Goal: Task Accomplishment & Management: Use online tool/utility

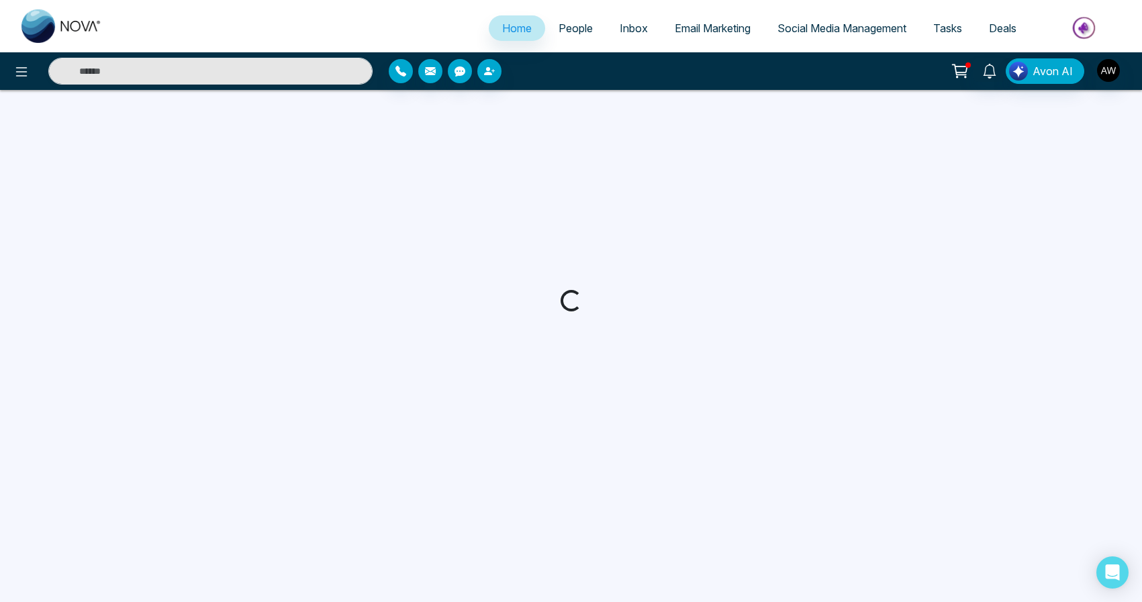
select select "*"
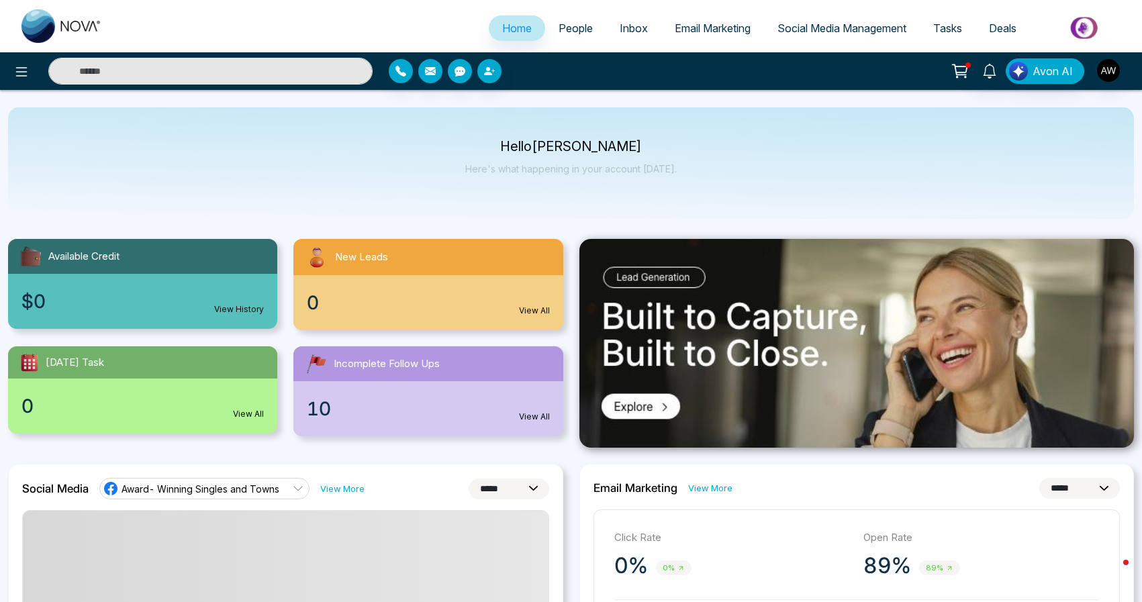
click at [731, 41] on li "Email Marketing" at bounding box center [712, 29] width 103 height 28
click at [729, 31] on span "Email Marketing" at bounding box center [713, 27] width 76 height 13
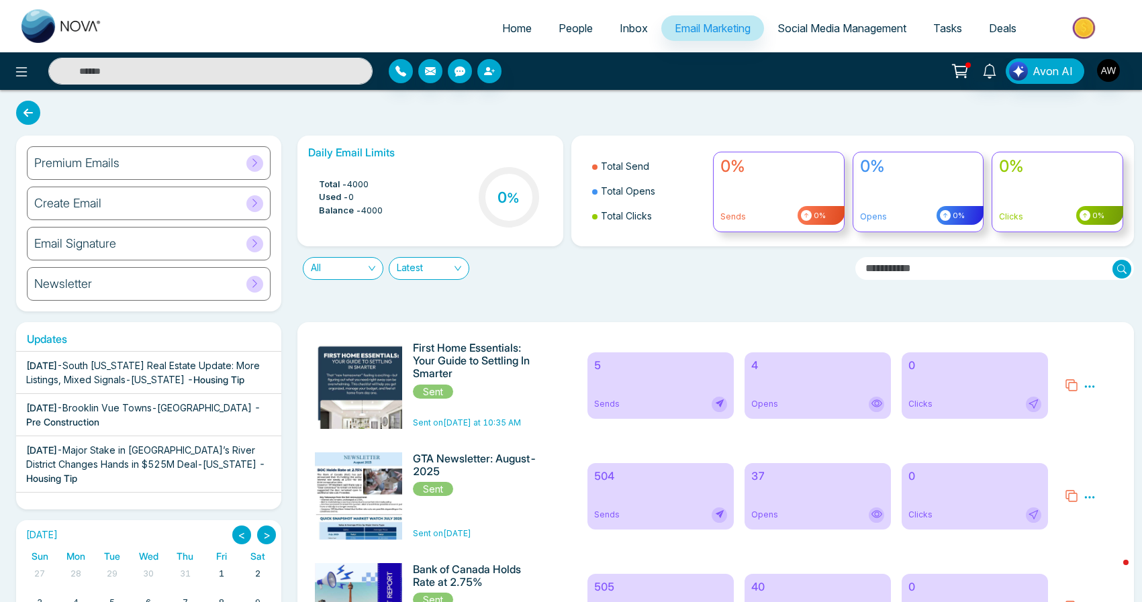
click at [187, 154] on div "Premium Emails" at bounding box center [149, 163] width 244 height 34
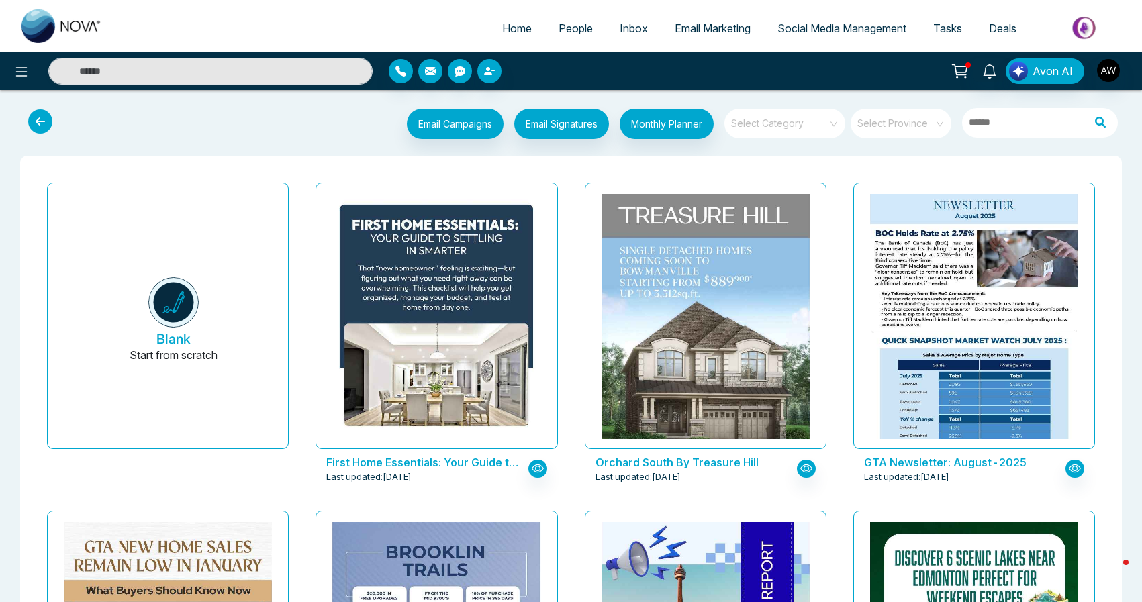
click at [833, 30] on span "Social Media Management" at bounding box center [842, 27] width 129 height 13
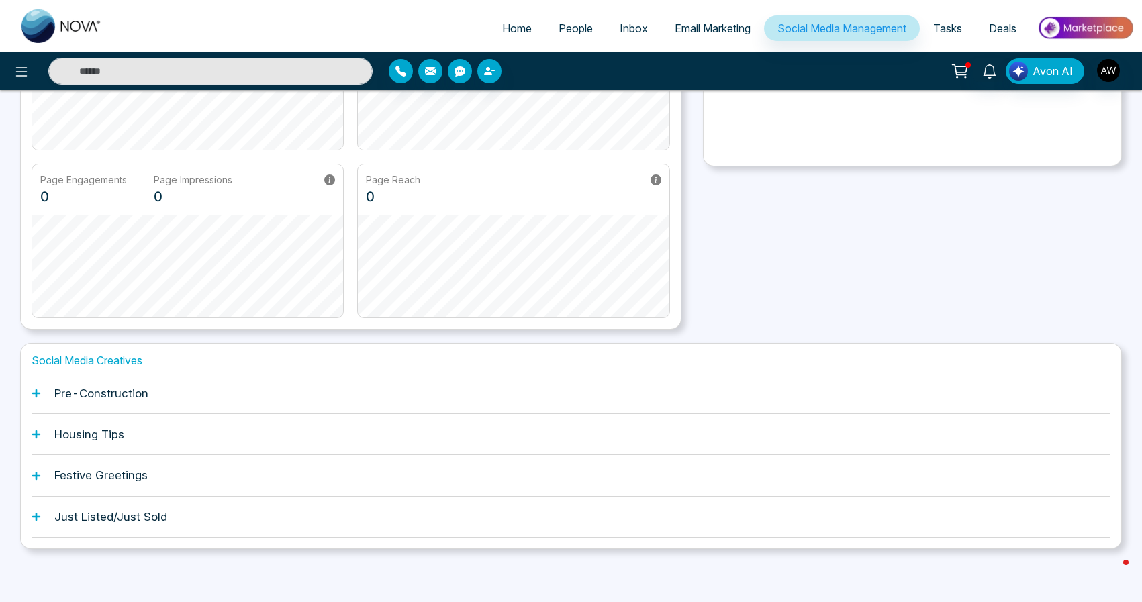
scroll to position [218, 0]
click at [56, 506] on div "Just Listed/Just Sold" at bounding box center [571, 518] width 1079 height 41
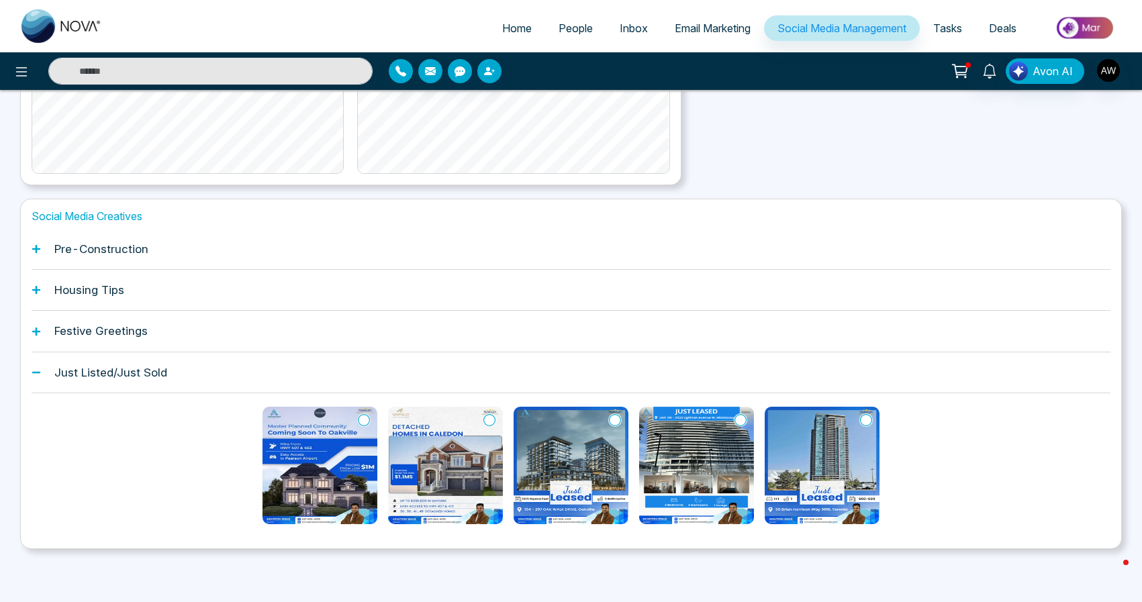
scroll to position [363, 0]
click at [280, 481] on img at bounding box center [320, 467] width 115 height 118
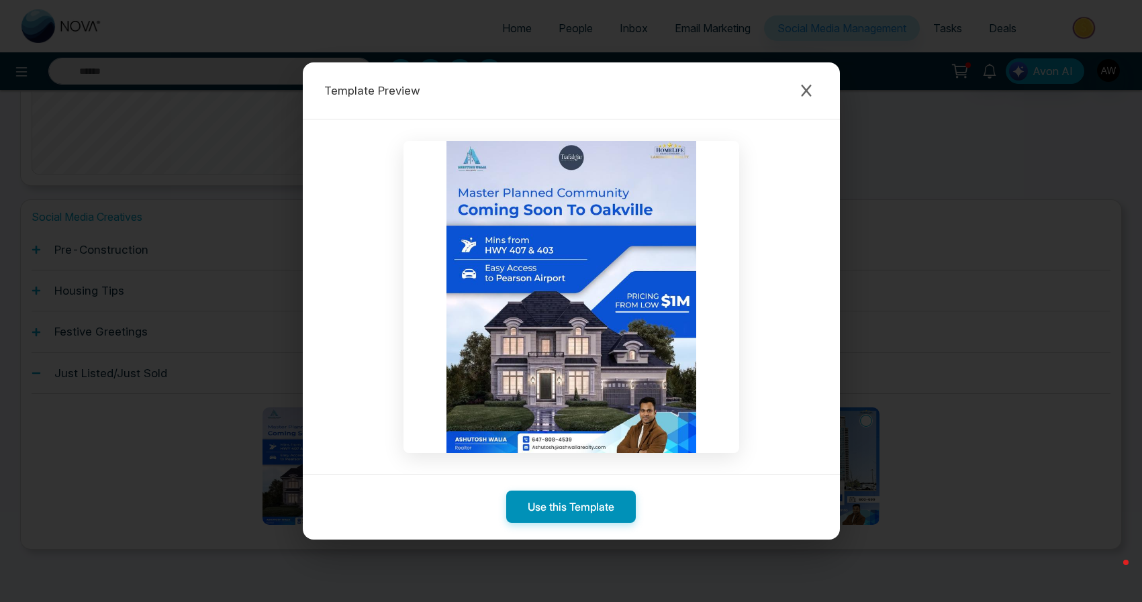
click at [572, 516] on button "Use this Template" at bounding box center [571, 507] width 130 height 32
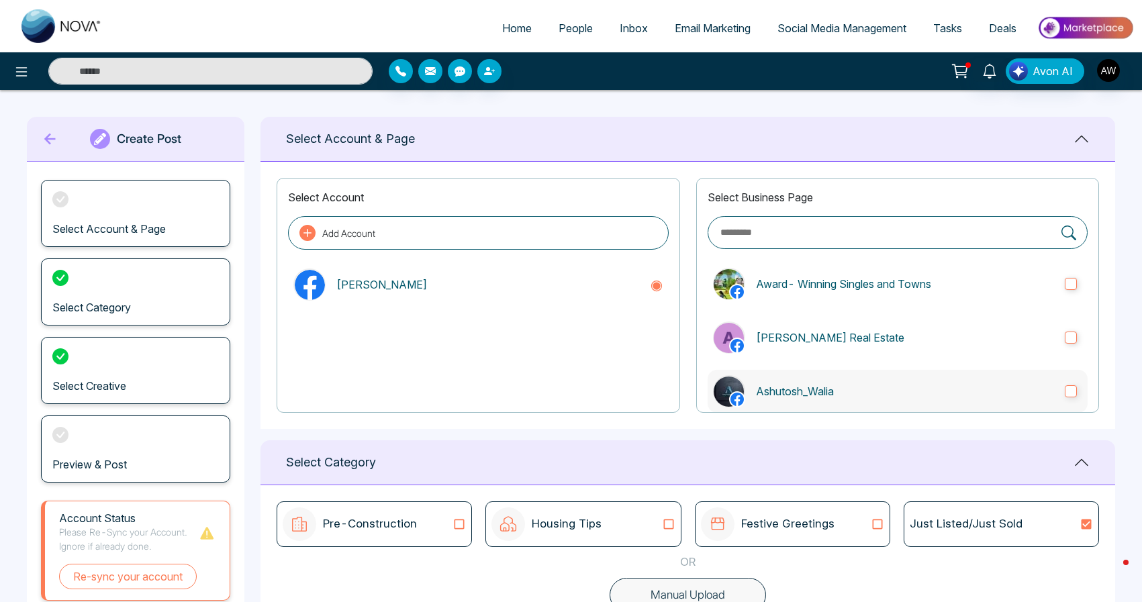
click at [809, 396] on p "Ashutosh_Walia" at bounding box center [905, 391] width 298 height 16
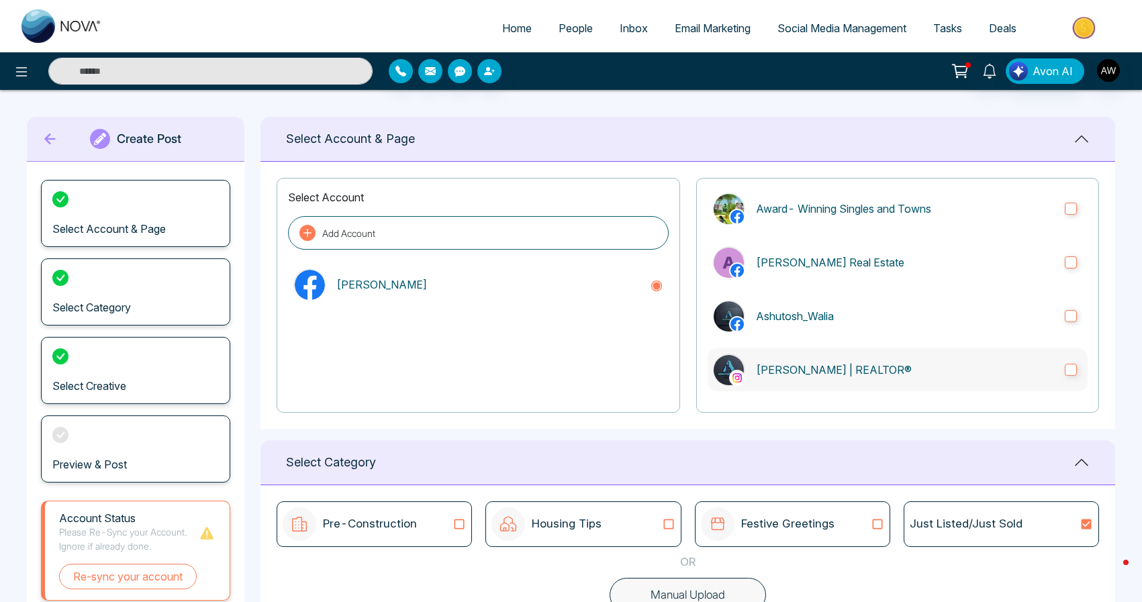
click at [812, 373] on p "[PERSON_NAME] | REALTOR®" at bounding box center [905, 370] width 298 height 16
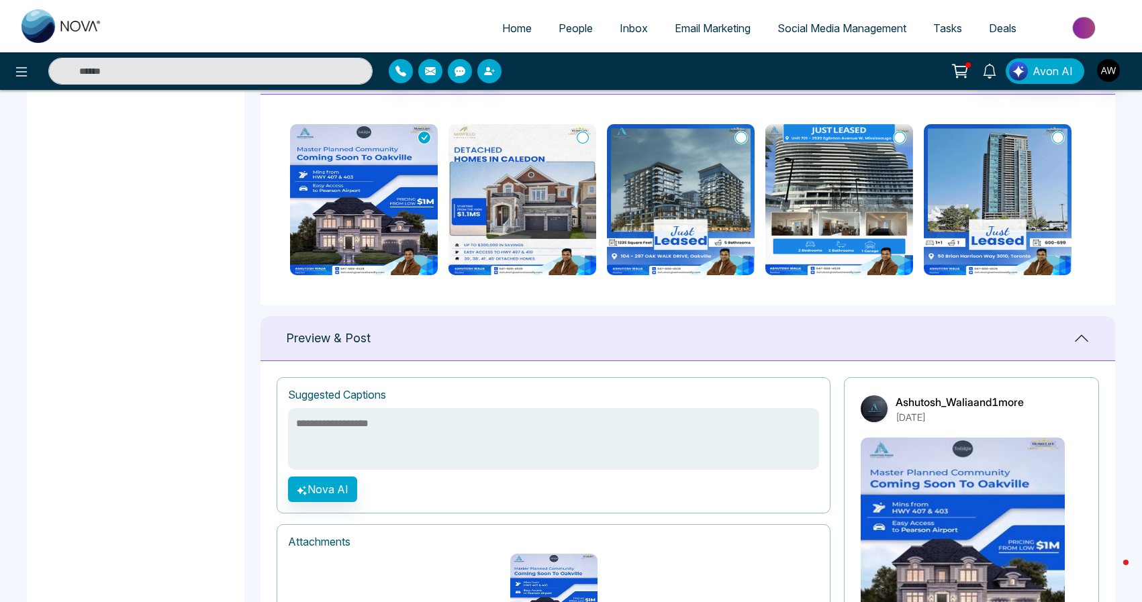
scroll to position [592, 0]
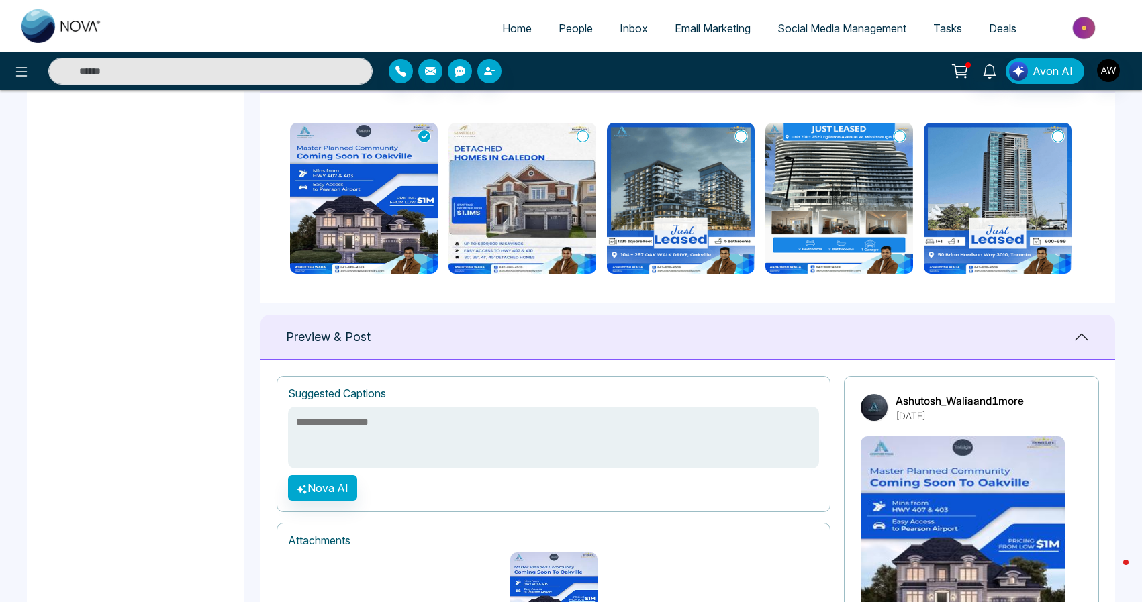
click at [404, 414] on textarea at bounding box center [553, 438] width 531 height 62
paste textarea "**********"
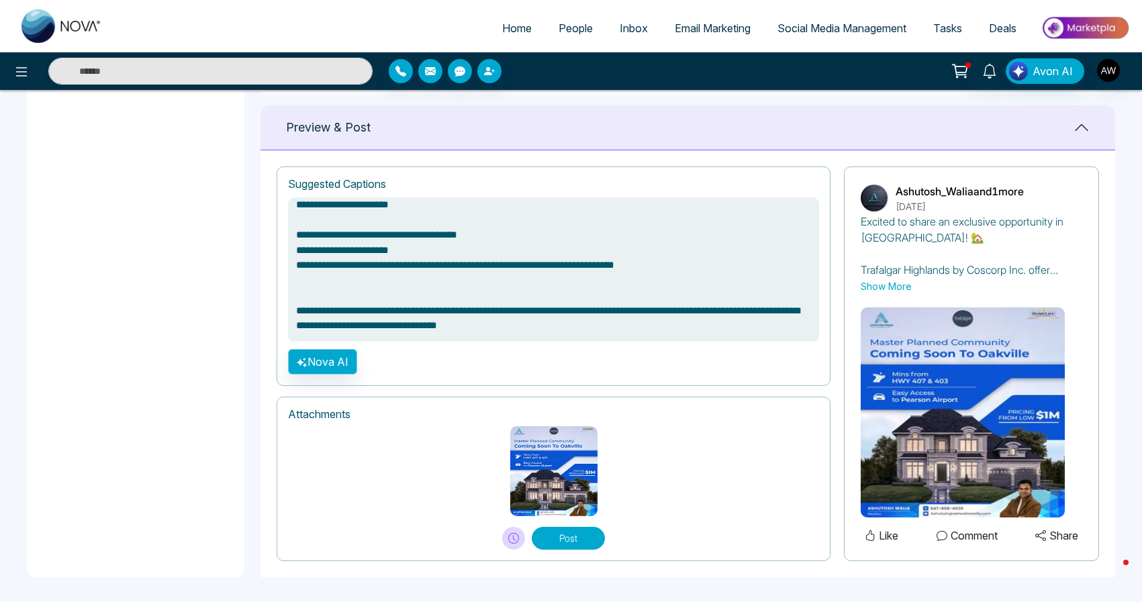
scroll to position [800, 0]
type textarea "**********"
click at [513, 543] on button at bounding box center [513, 539] width 23 height 23
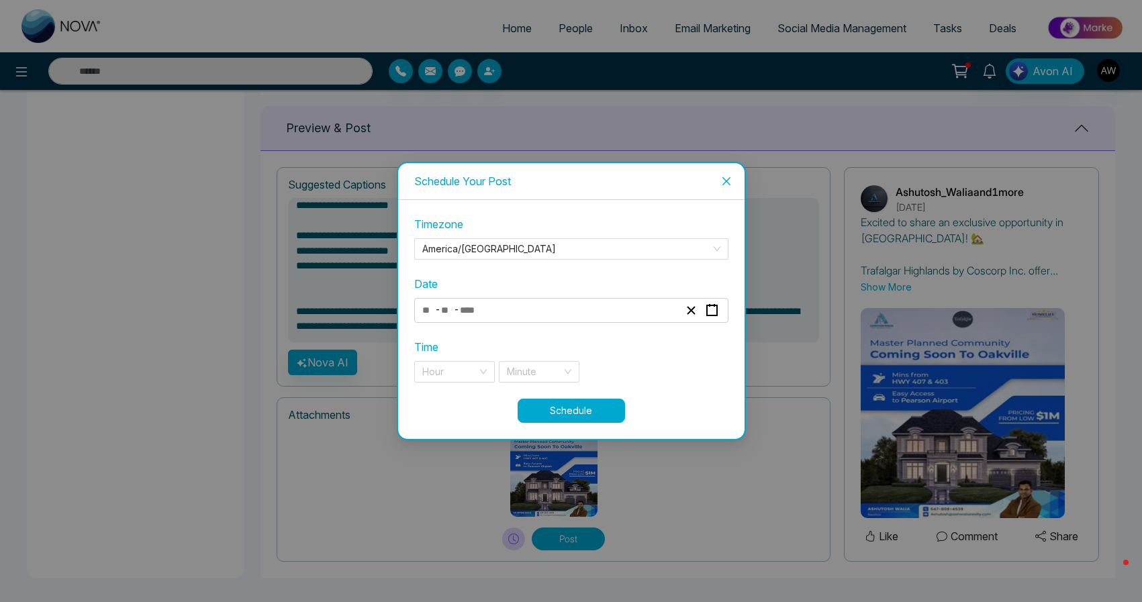
click at [725, 310] on div "- -" at bounding box center [571, 310] width 314 height 25
click at [712, 310] on icon "button" at bounding box center [712, 310] width 13 height 13
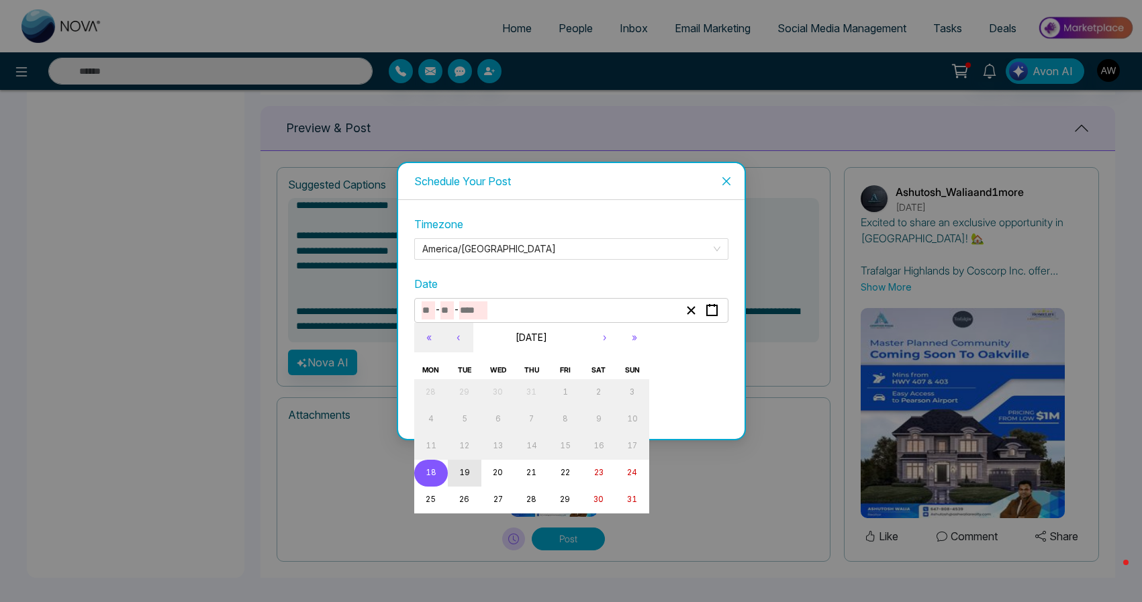
click at [462, 480] on button "19" at bounding box center [465, 473] width 34 height 27
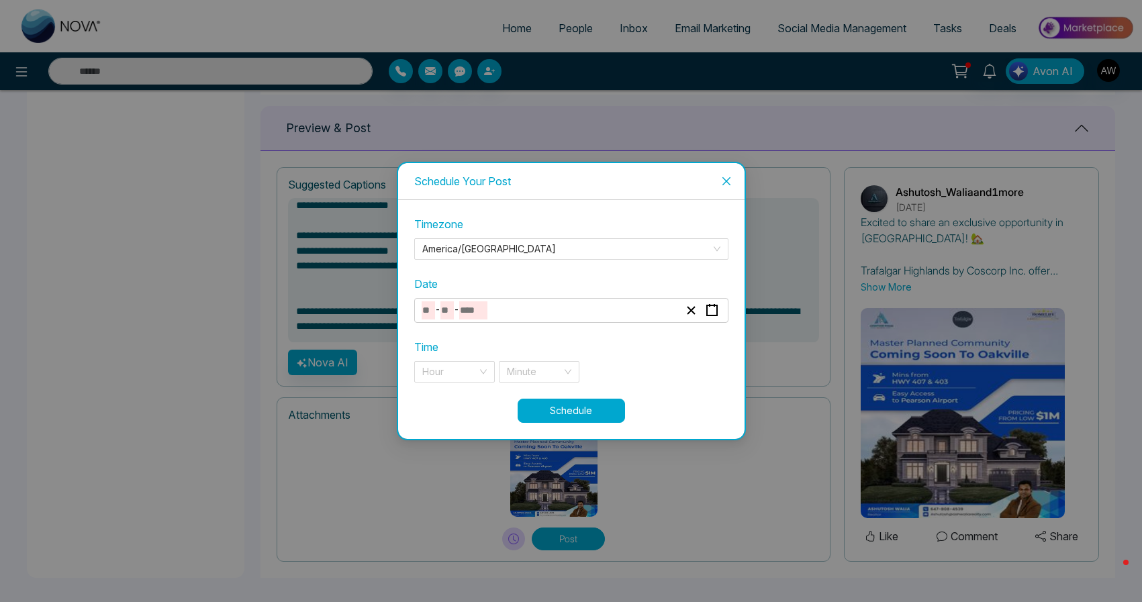
type input "*"
type input "**"
type input "****"
click at [477, 371] on div "Hour" at bounding box center [454, 371] width 81 height 21
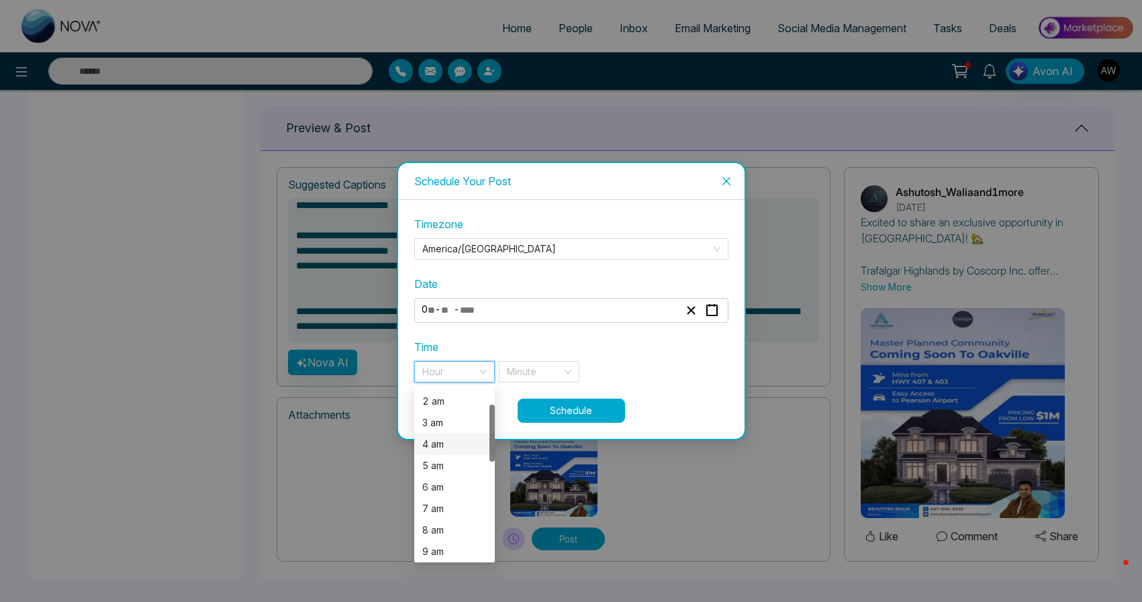
scroll to position [52, 0]
click at [446, 537] on div "9 am" at bounding box center [454, 540] width 64 height 15
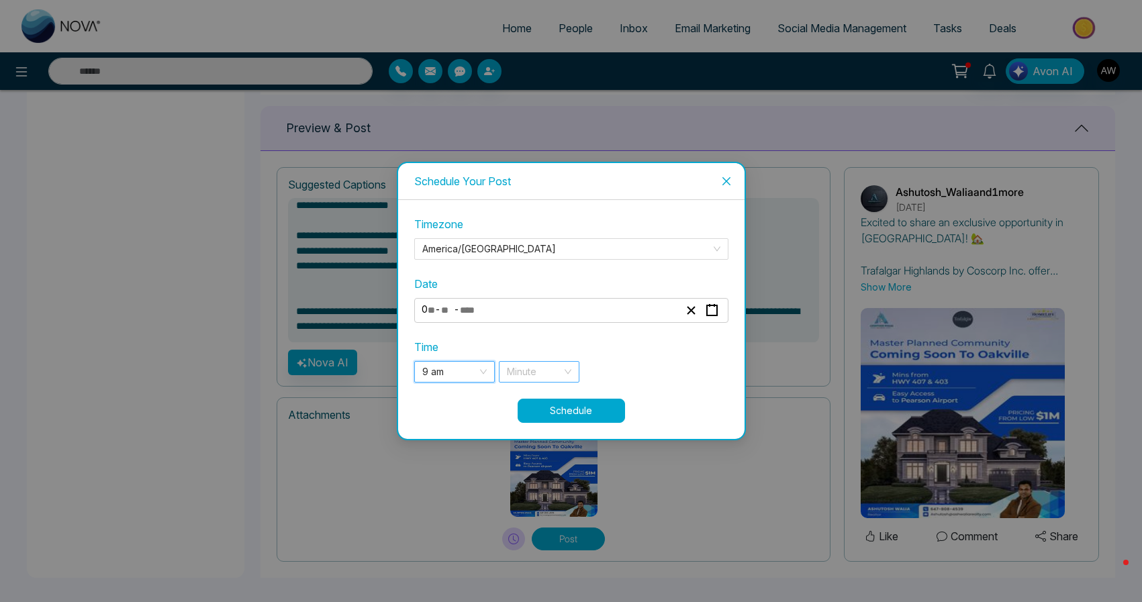
click at [563, 369] on div "Minute" at bounding box center [539, 371] width 81 height 21
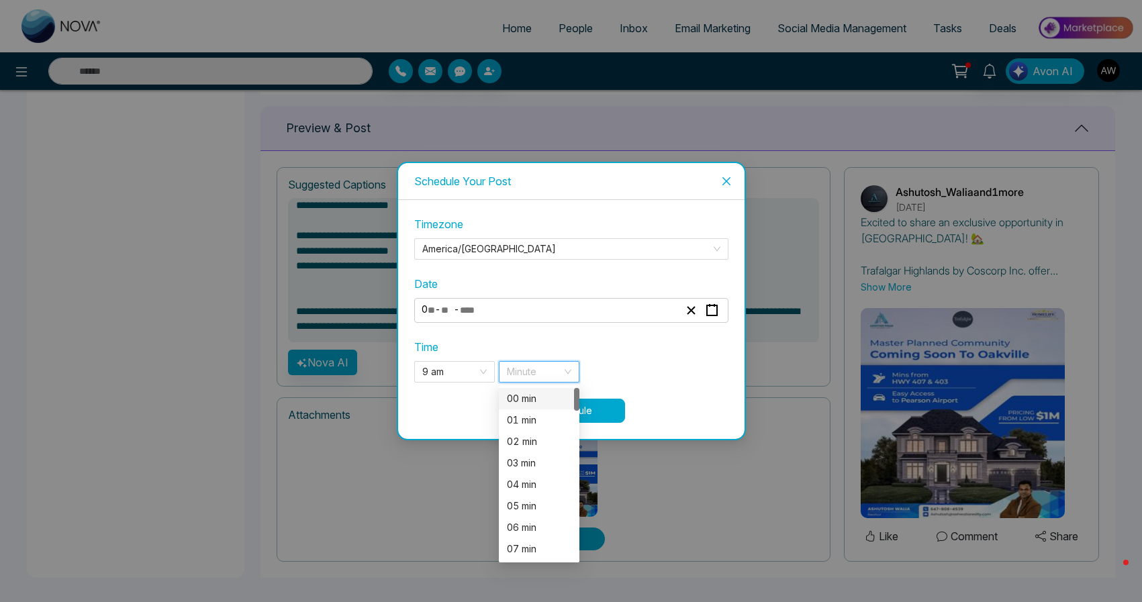
click at [550, 396] on div "00 min" at bounding box center [539, 399] width 64 height 15
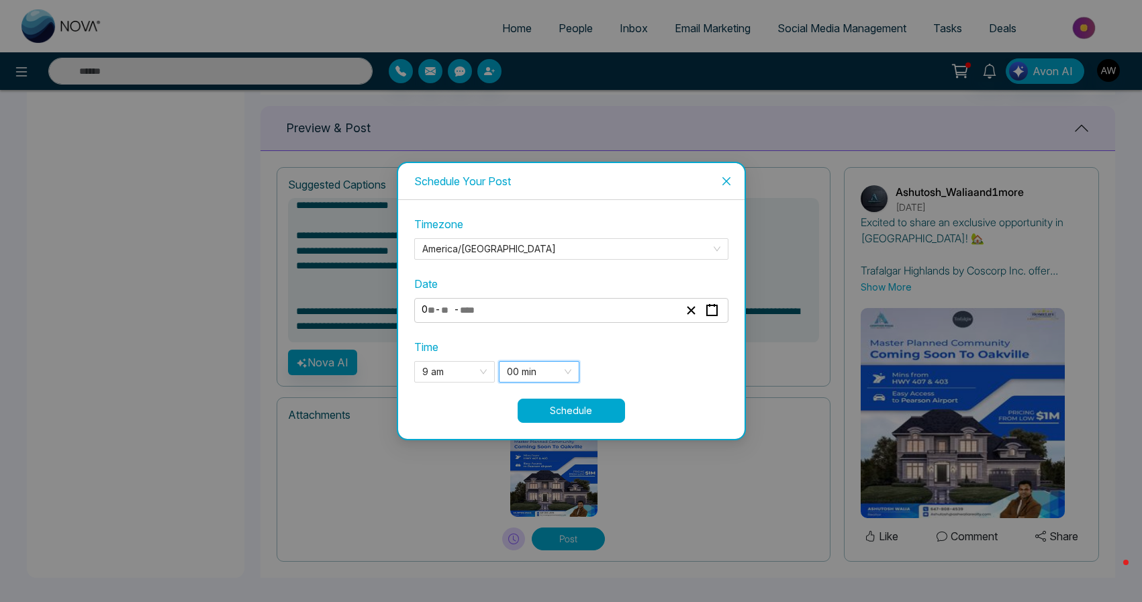
click at [589, 414] on button "Schedule" at bounding box center [571, 411] width 107 height 24
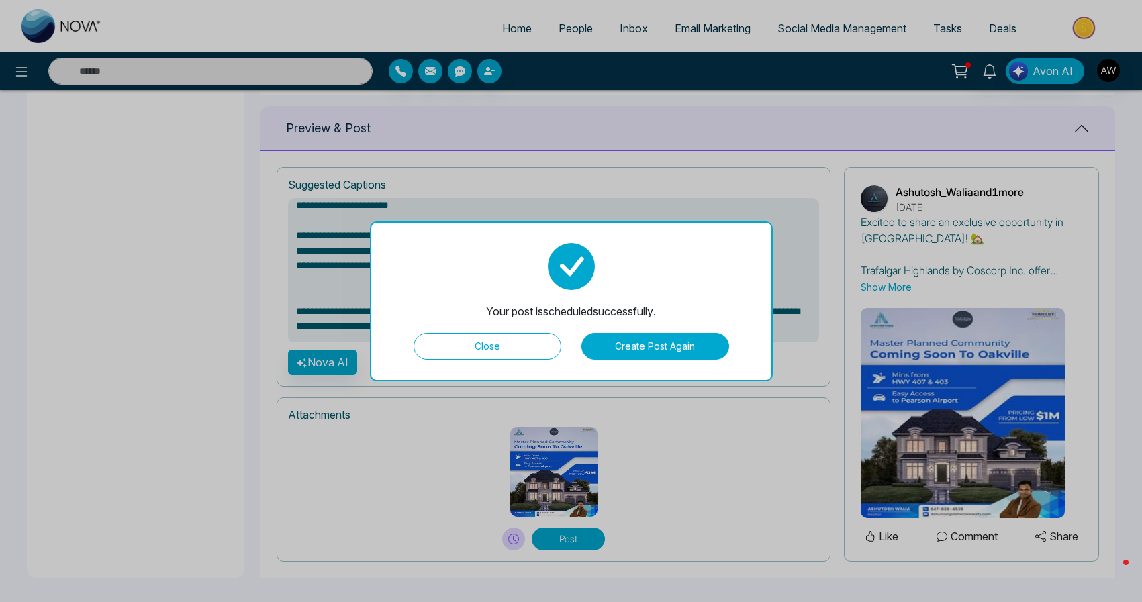
click at [481, 353] on button "Close" at bounding box center [488, 346] width 148 height 27
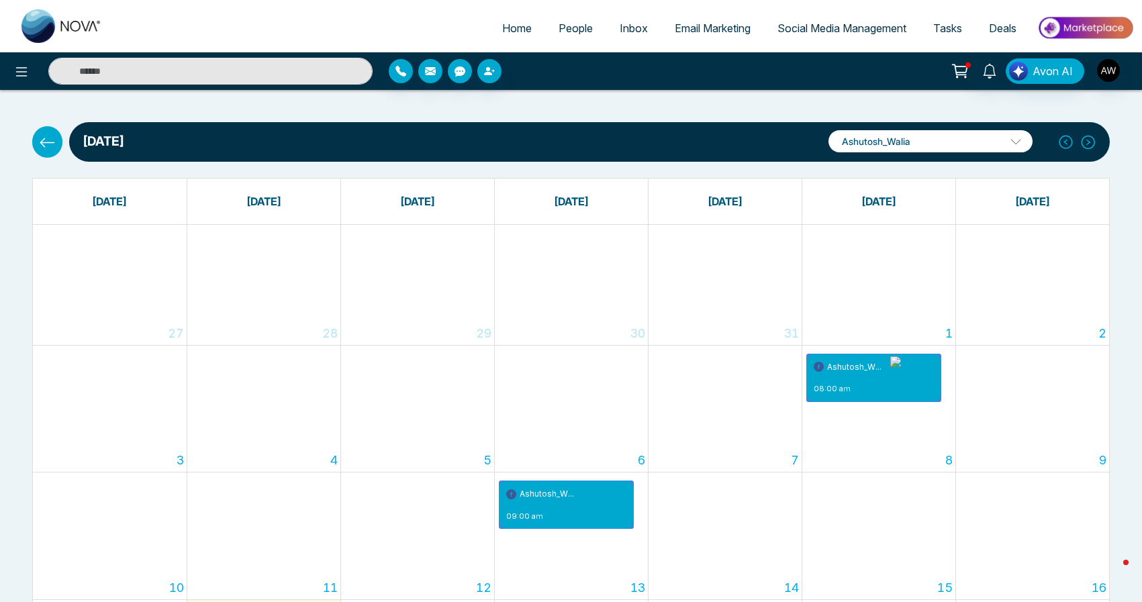
click at [708, 40] on link "Email Marketing" at bounding box center [712, 28] width 103 height 26
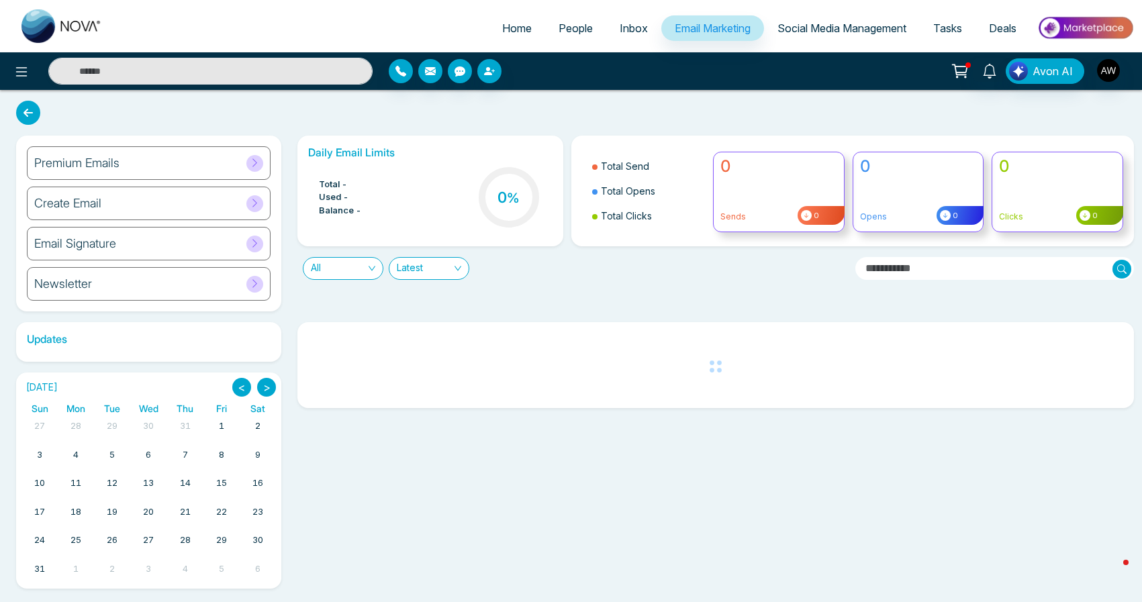
click at [215, 165] on div "Premium Emails" at bounding box center [149, 163] width 244 height 34
